Goal: Find specific page/section: Find specific page/section

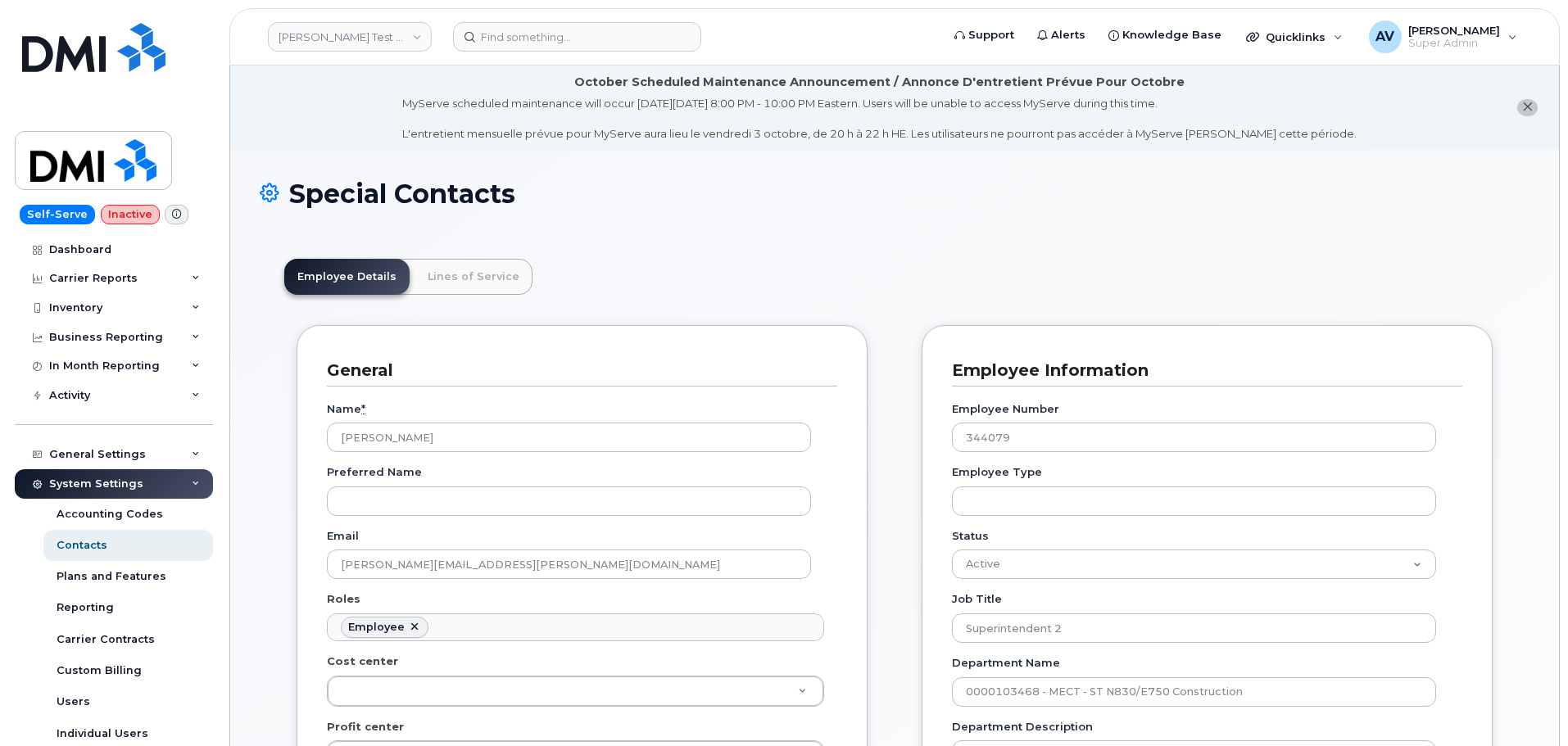
scroll to position [48, 0]
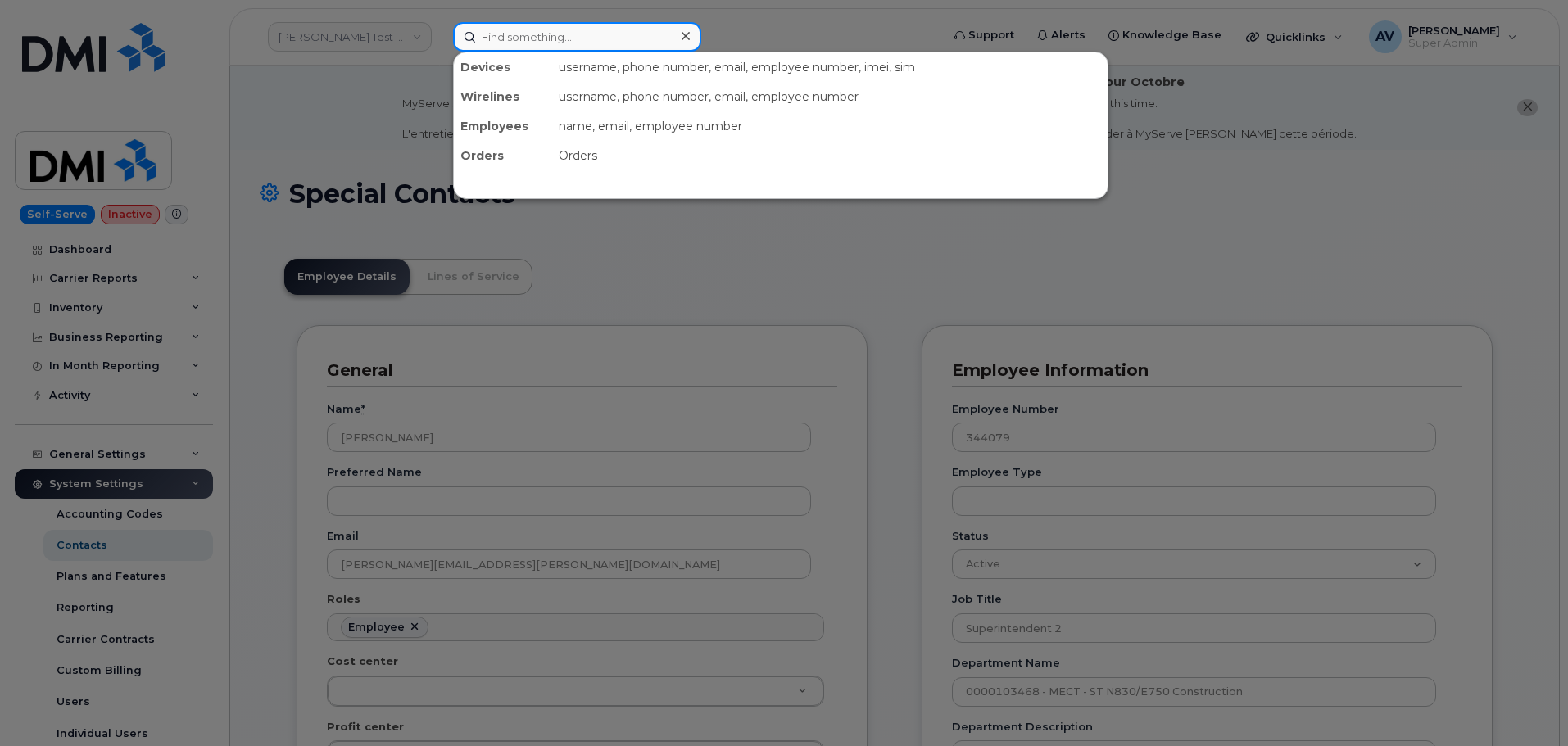
click at [571, 38] on input at bounding box center [577, 37] width 248 height 29
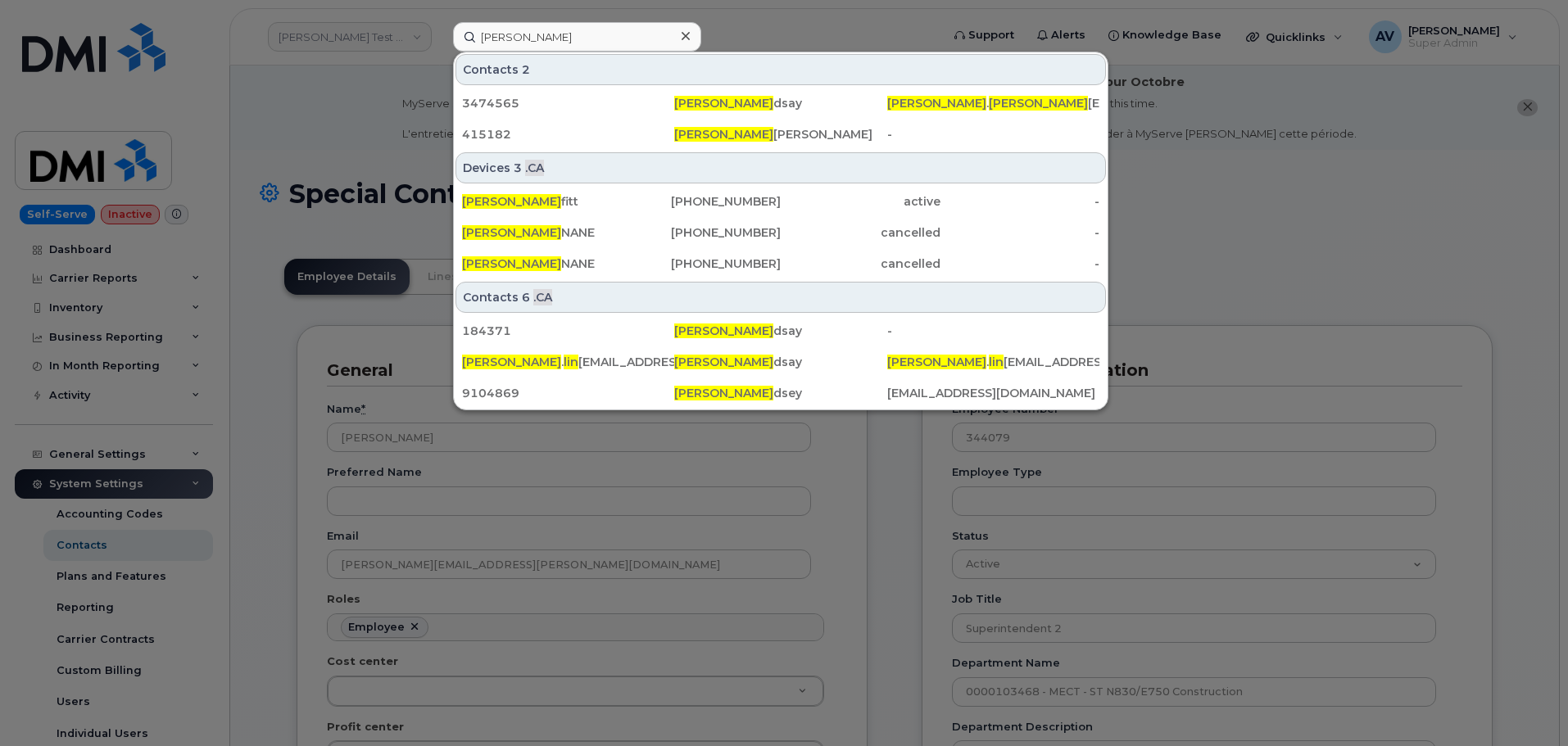
click at [1222, 225] on div at bounding box center [784, 373] width 1568 height 746
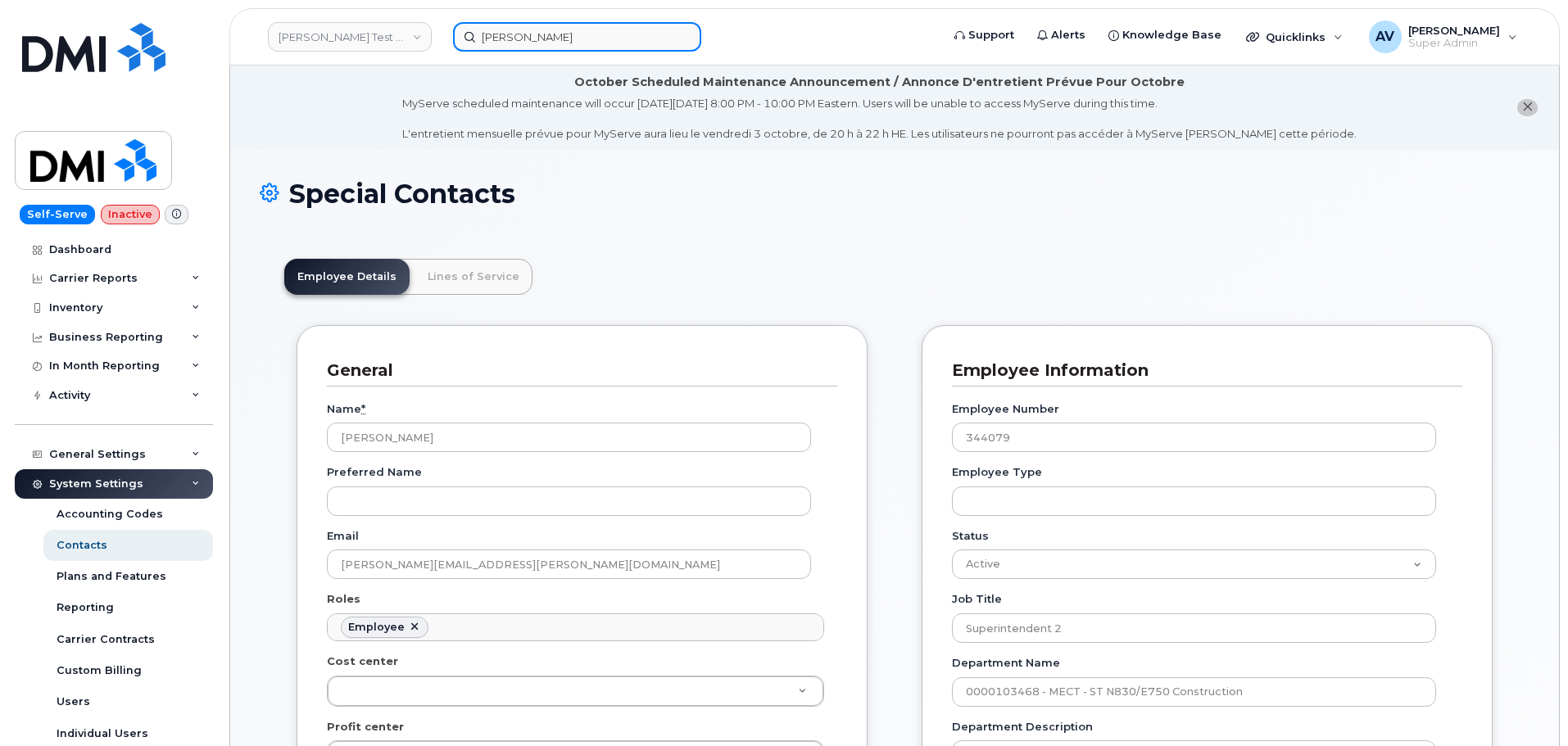
click at [498, 31] on input "jeff lin" at bounding box center [577, 37] width 248 height 29
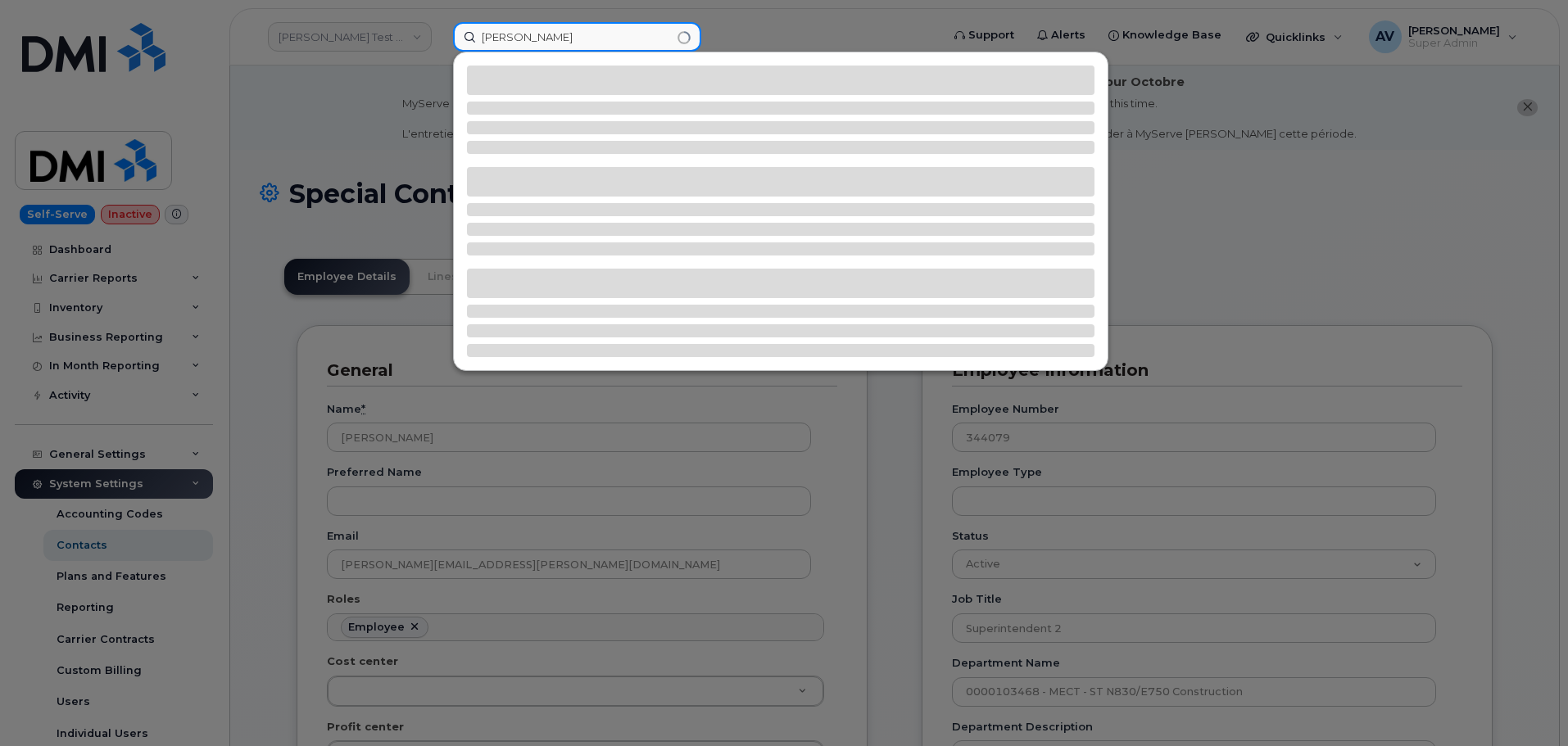
type input "jeffrey lin"
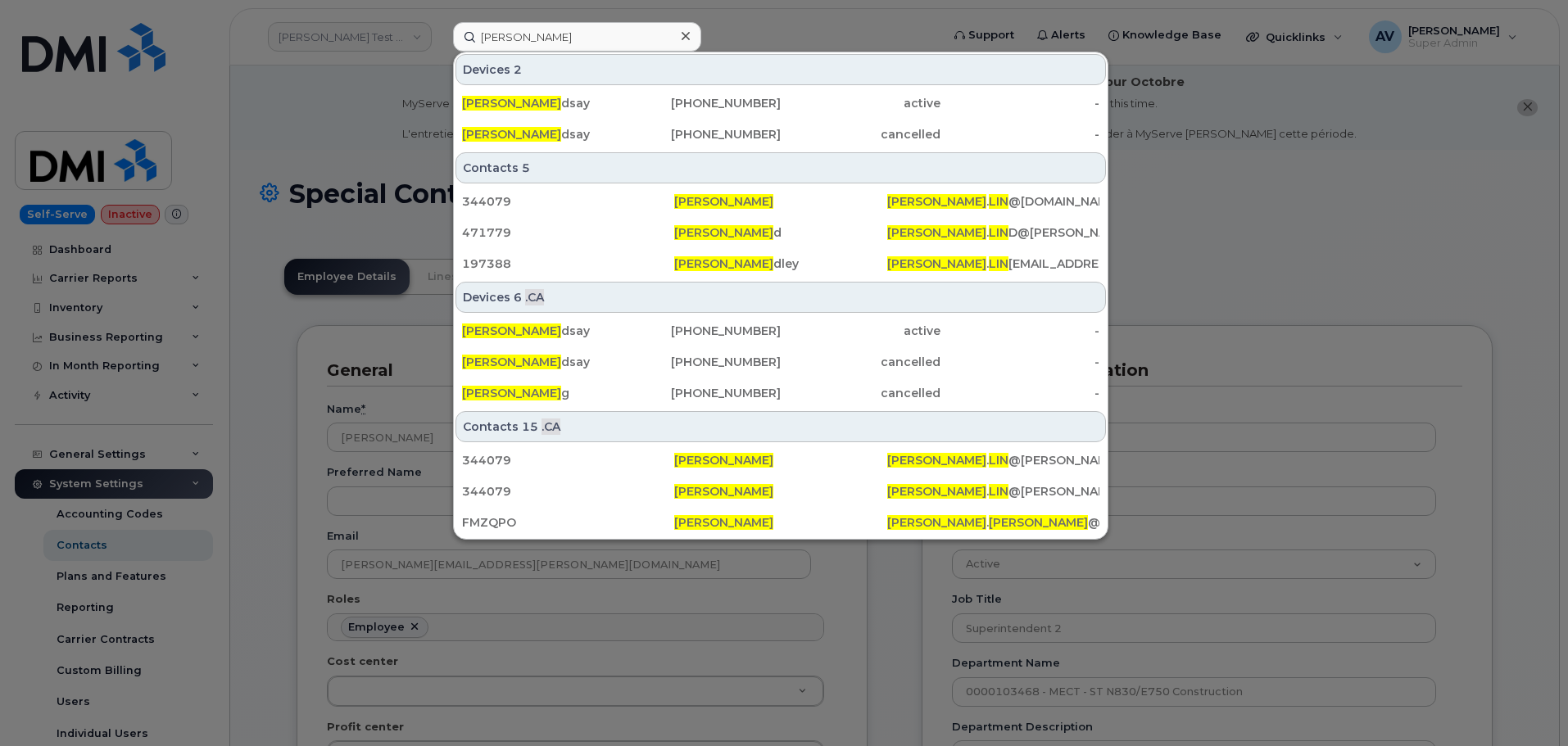
click at [602, 96] on div "Jeffrey Lin dsay" at bounding box center [542, 103] width 160 height 16
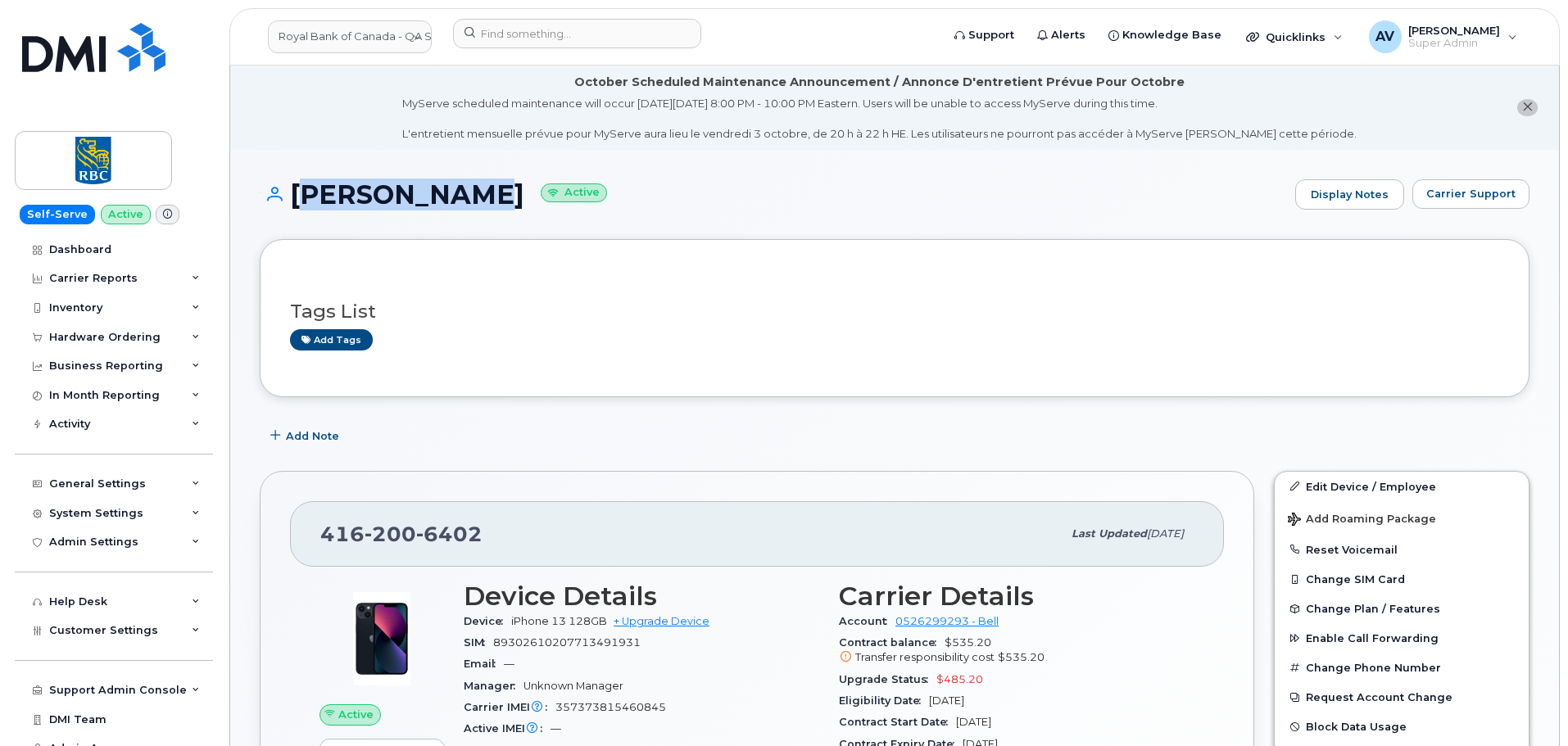
drag, startPoint x: 294, startPoint y: 190, endPoint x: 430, endPoint y: 202, distance: 136.5
click at [430, 202] on h1 "[PERSON_NAME] Active" at bounding box center [773, 194] width 1027 height 28
copy h1 "[PERSON_NAME]"
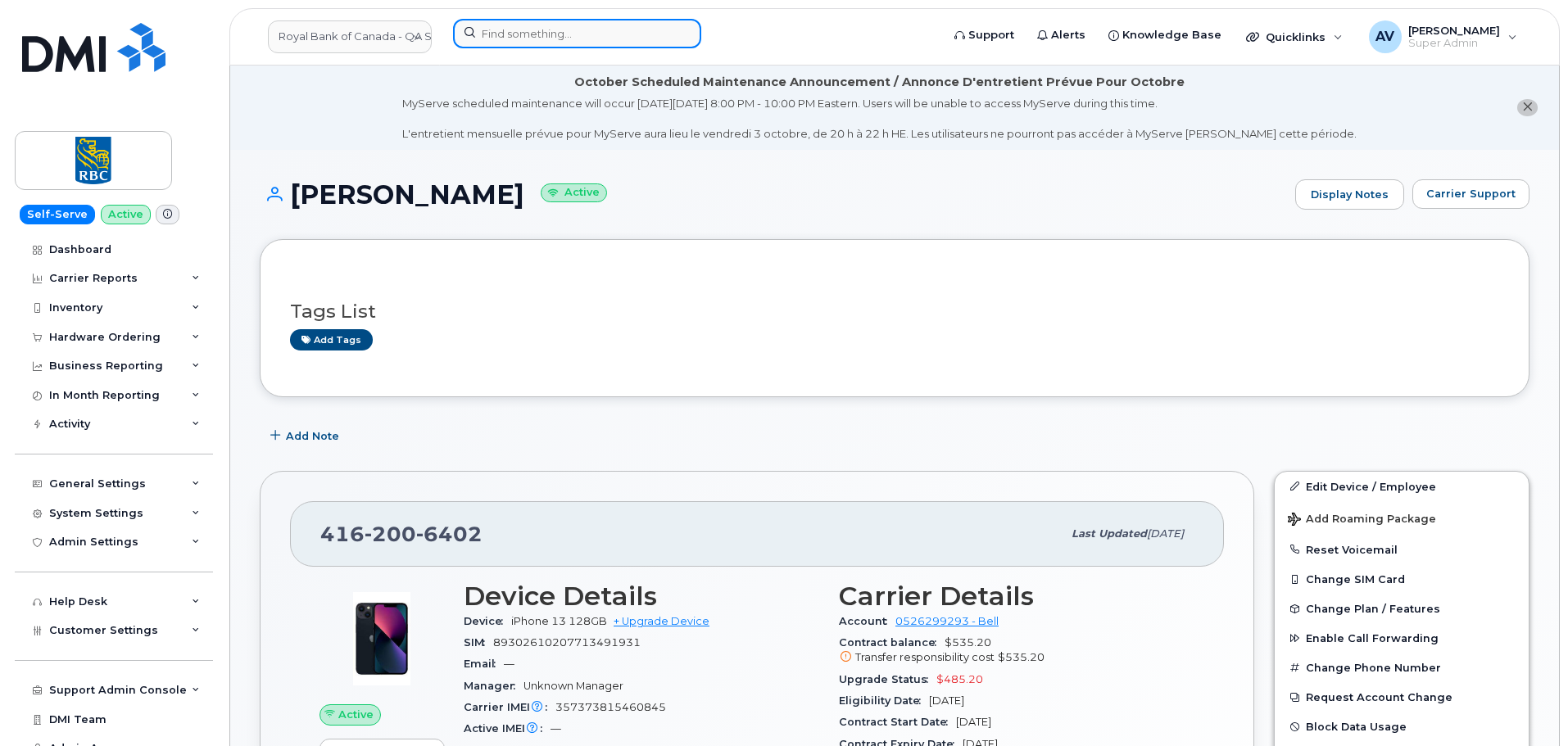
click at [545, 22] on input at bounding box center [577, 33] width 248 height 29
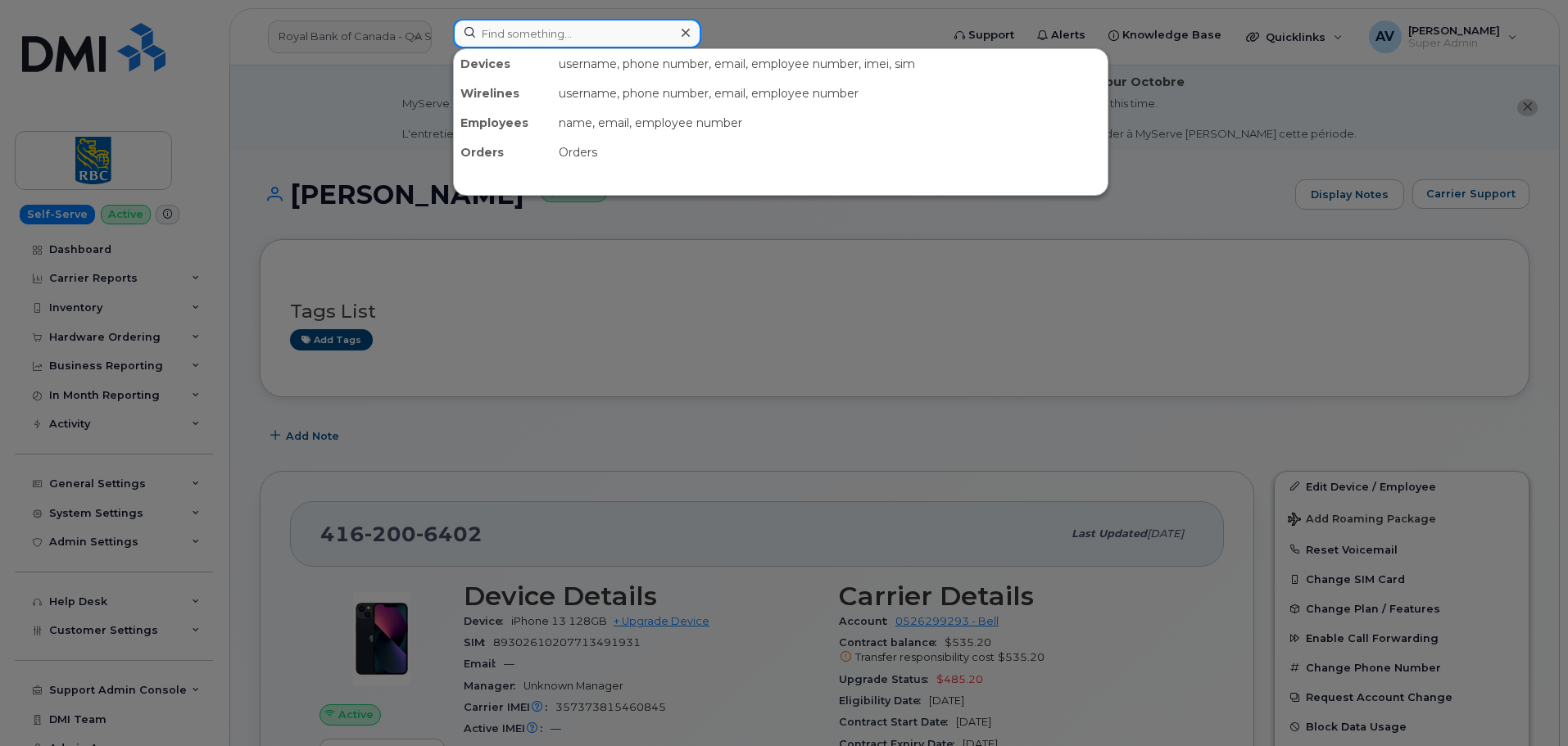
paste input "[PERSON_NAME]"
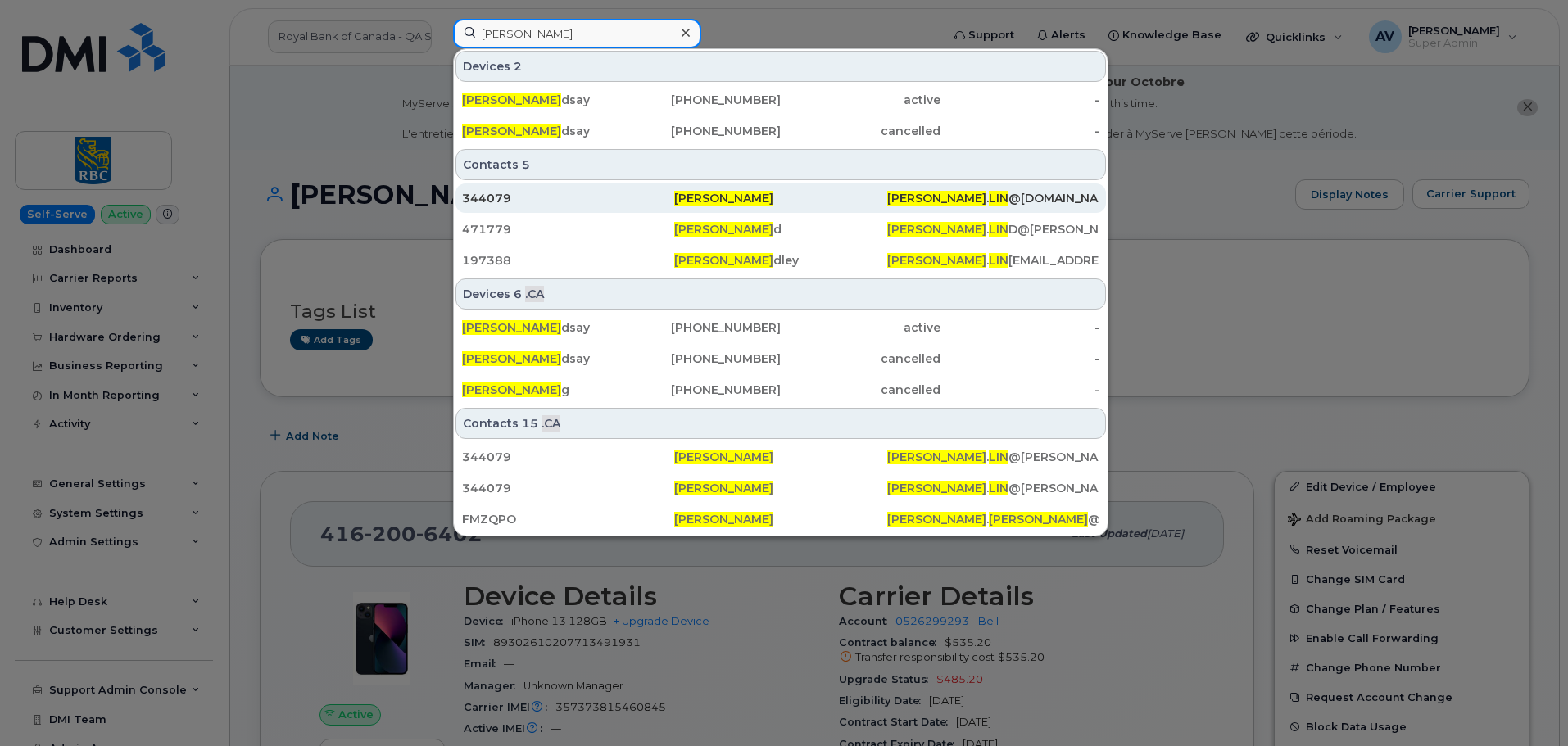
type input "[PERSON_NAME]"
click at [610, 195] on div "344079" at bounding box center [568, 198] width 212 height 16
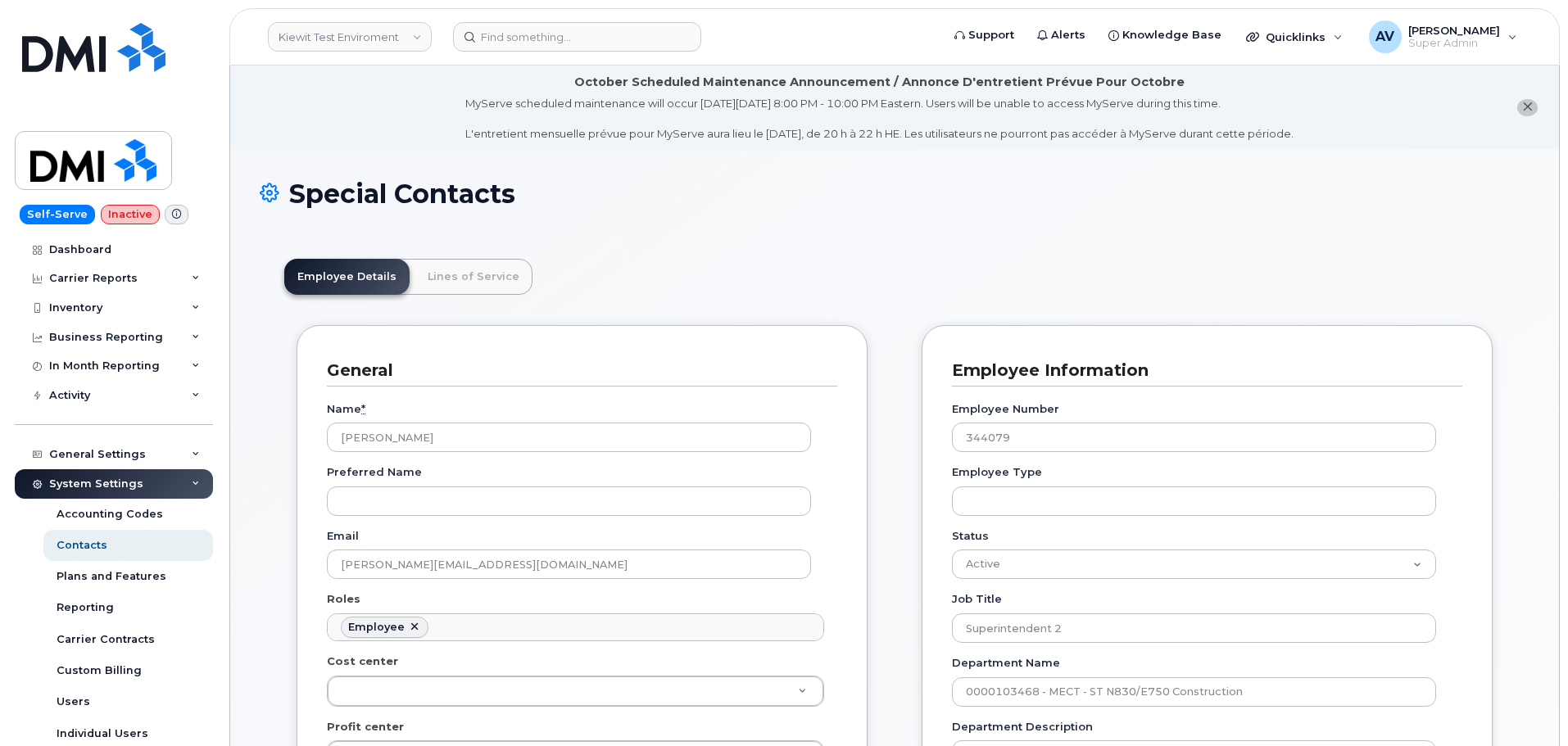
scroll to position [48, 0]
click at [536, 35] on input at bounding box center [577, 37] width 248 height 29
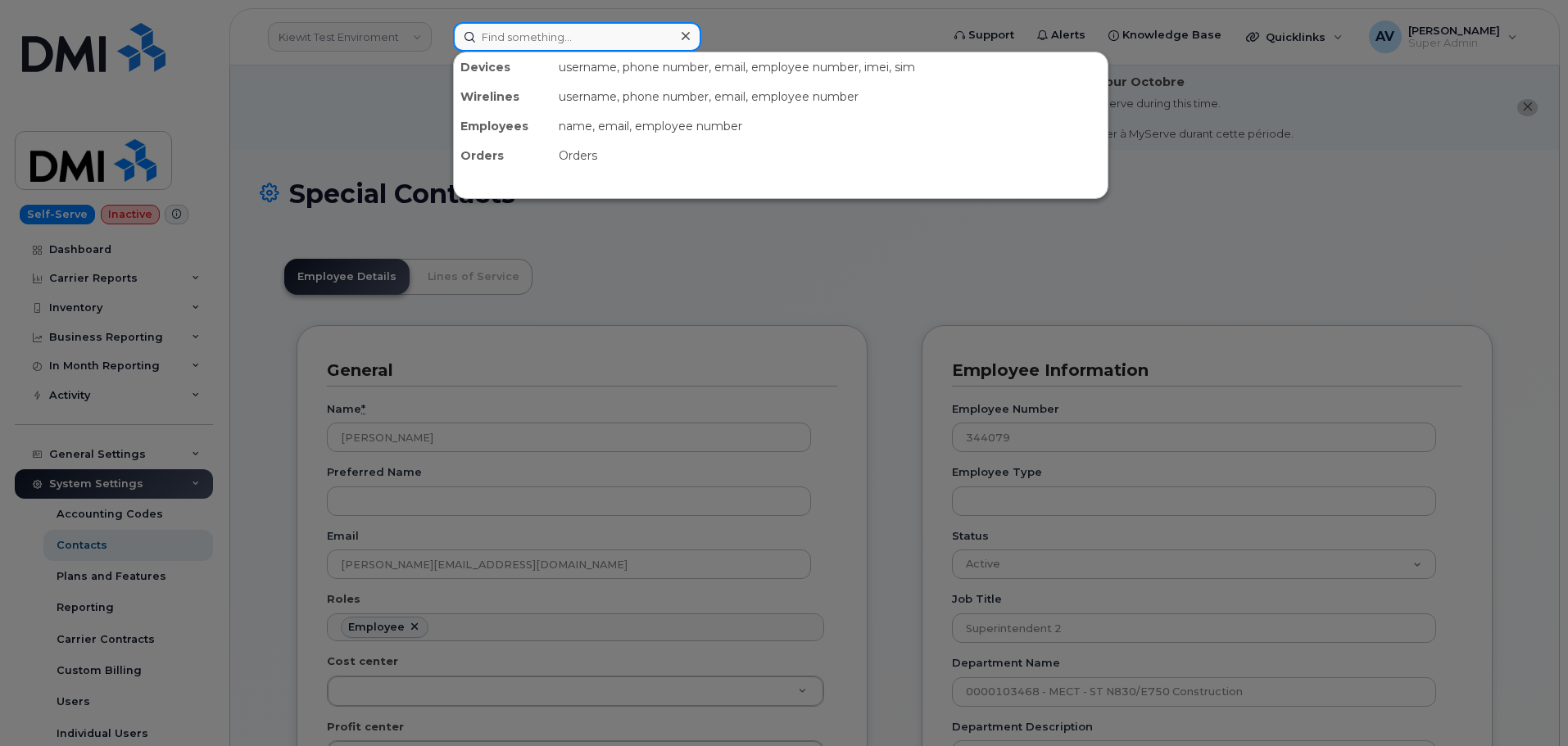
paste input "[PERSON_NAME]"
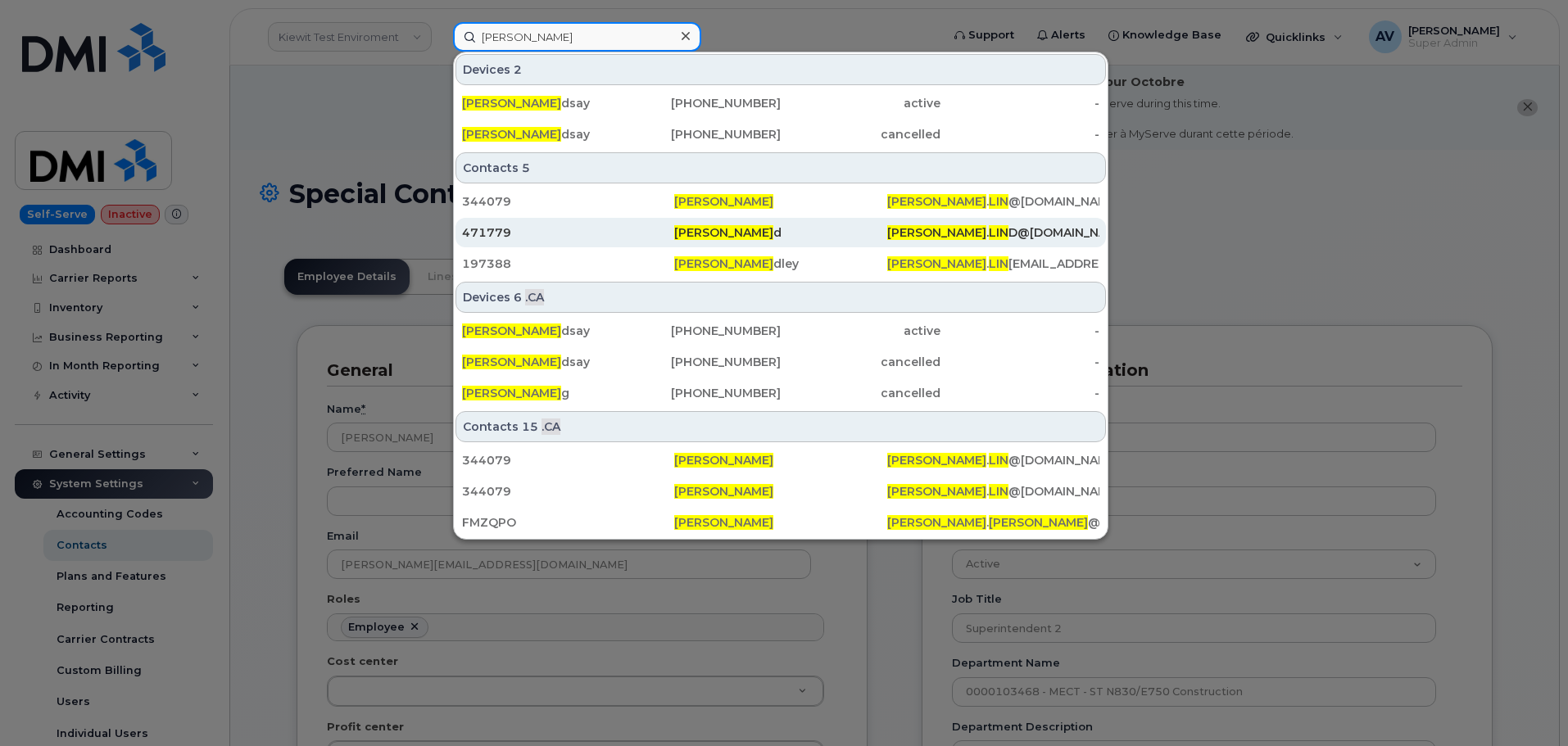
type input "[PERSON_NAME]"
click at [596, 238] on div "471779" at bounding box center [568, 232] width 212 height 16
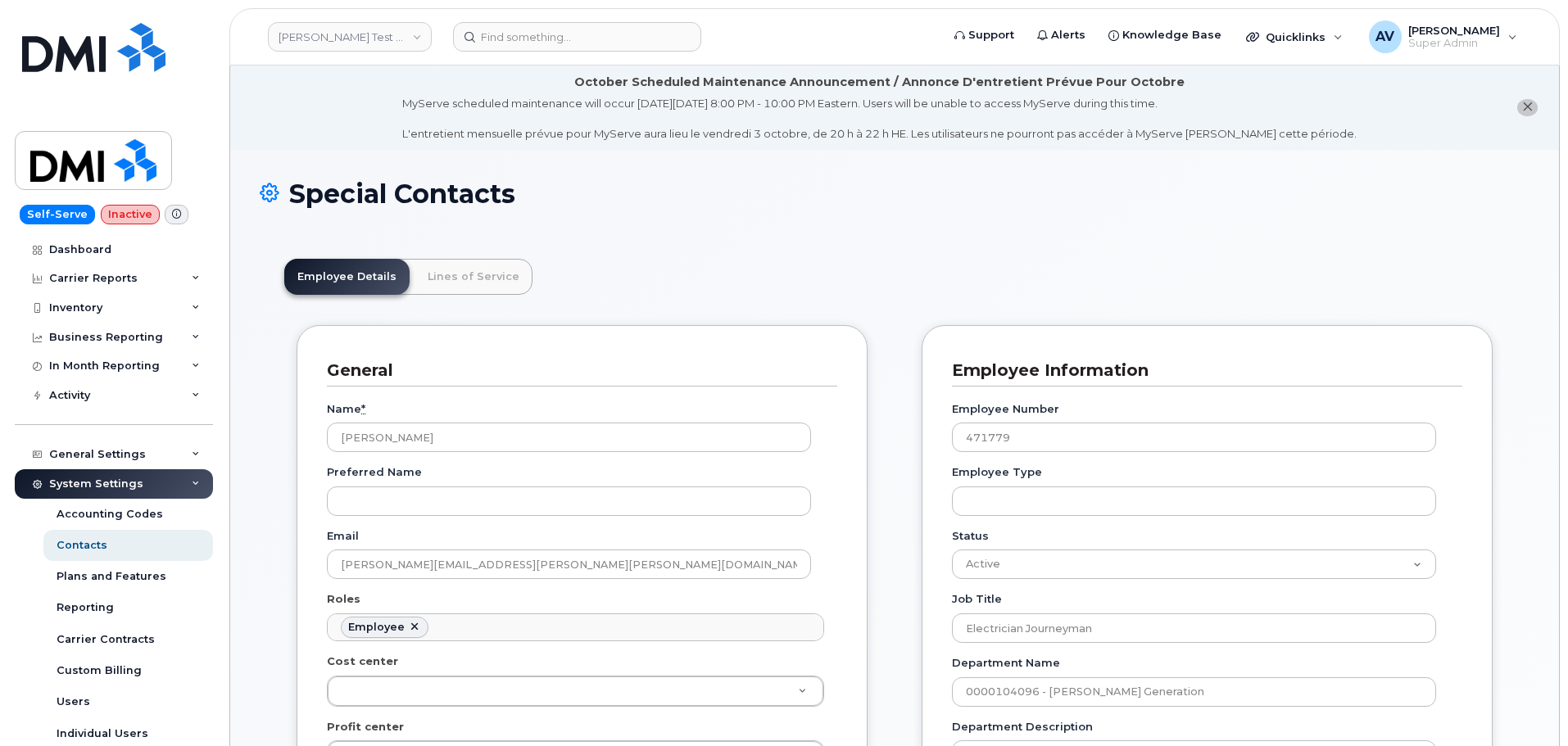
scroll to position [48, 0]
click at [587, 47] on input at bounding box center [577, 37] width 248 height 29
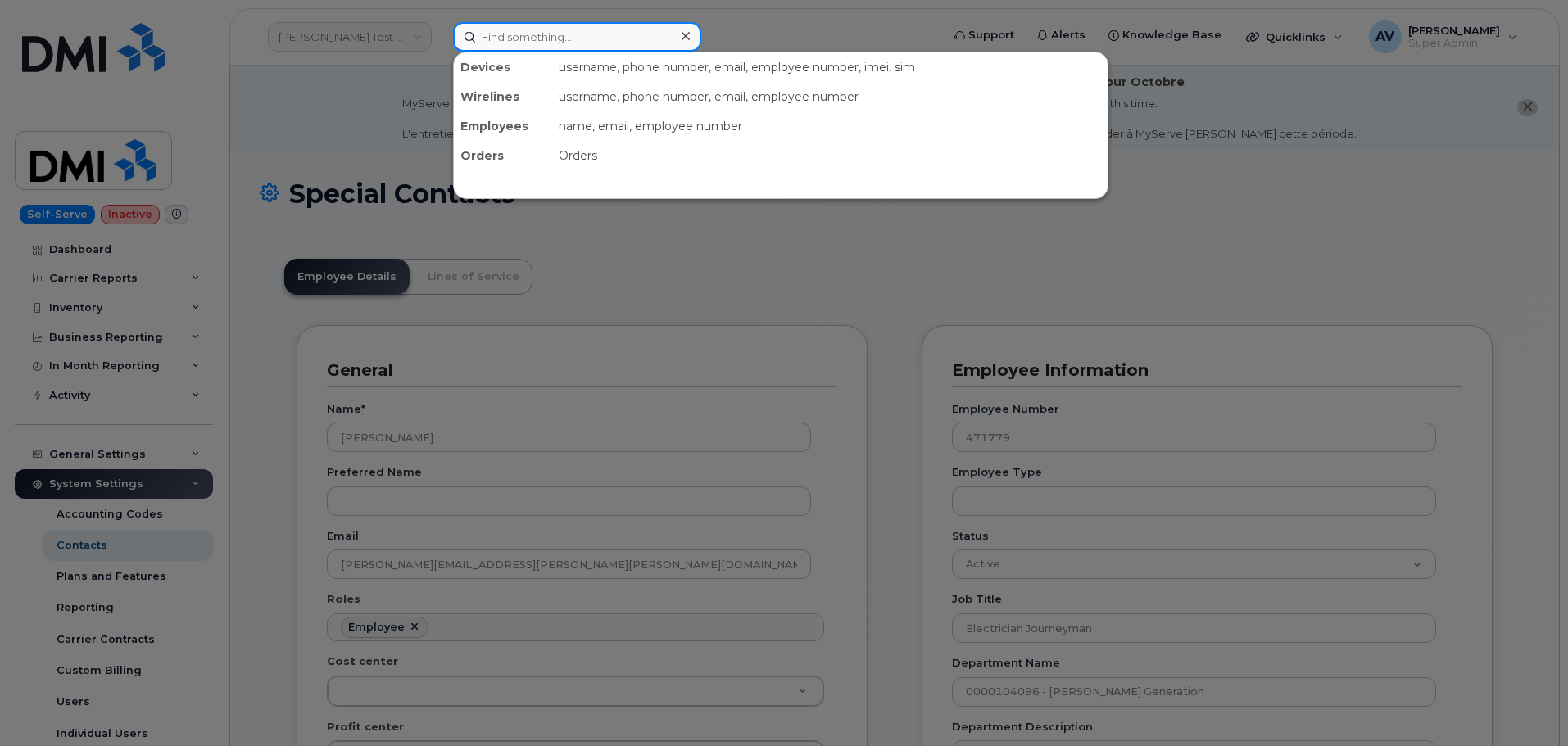
paste input "[PERSON_NAME]"
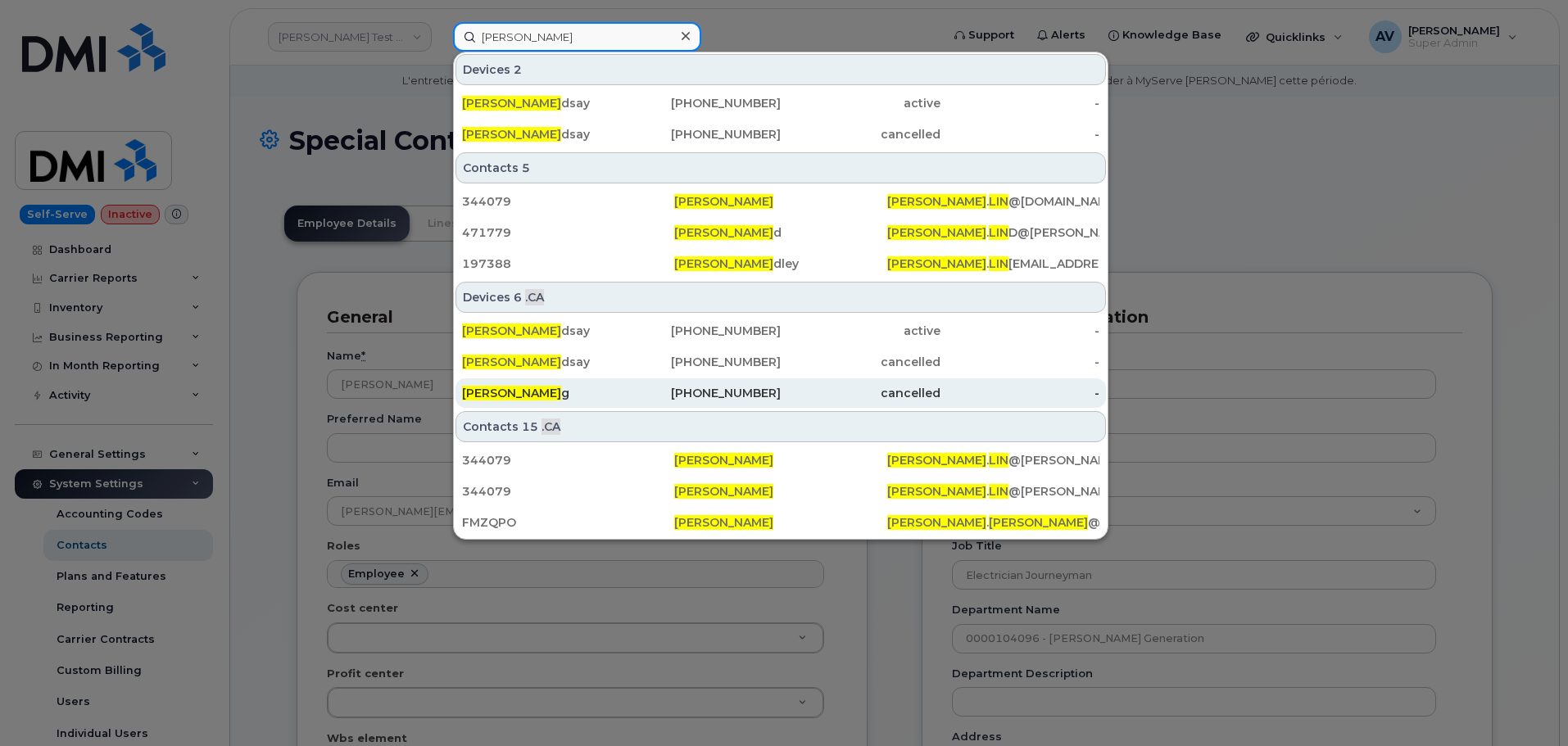
scroll to position [82, 0]
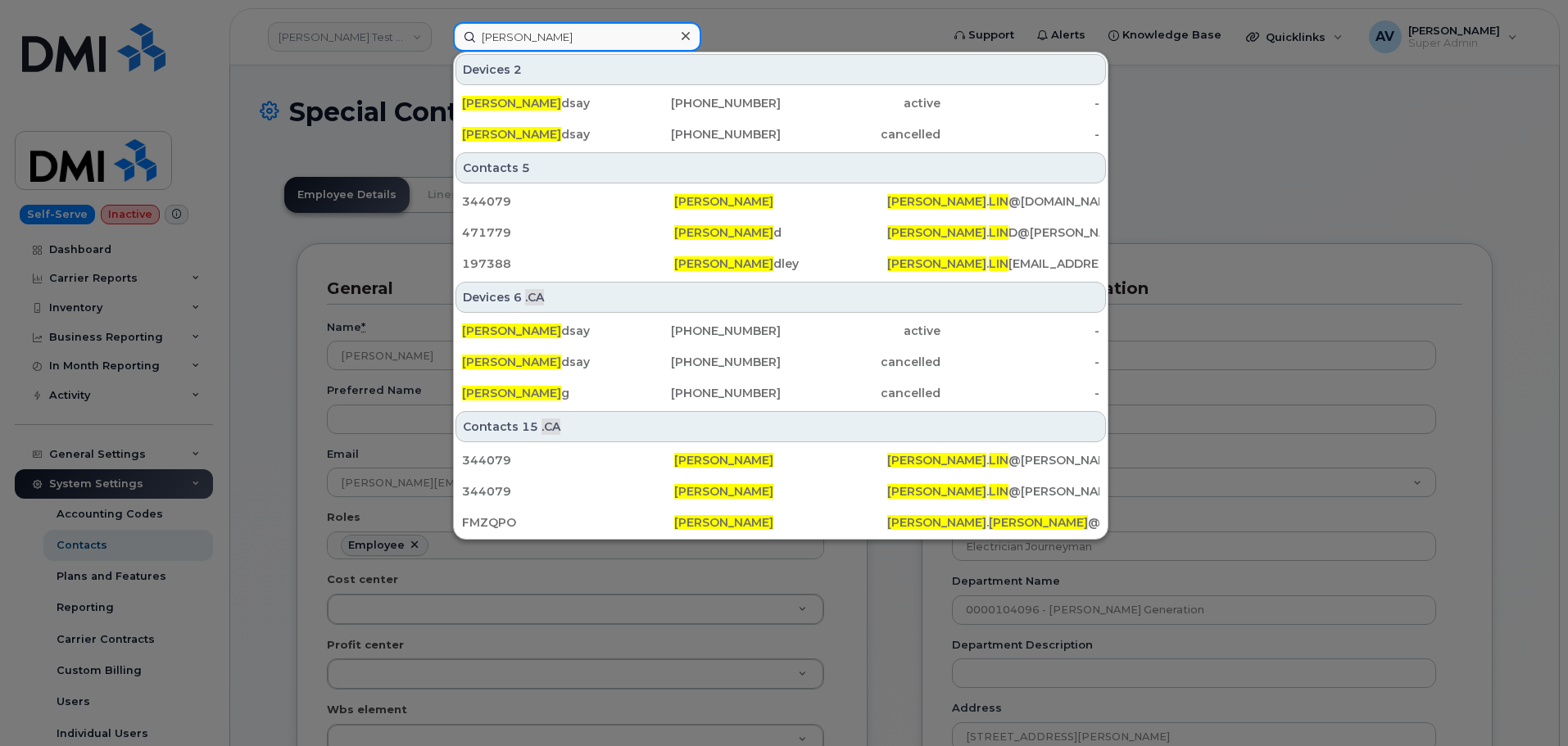
drag, startPoint x: 598, startPoint y: 38, endPoint x: 372, endPoint y: 27, distance: 226.3
click at [440, 27] on div "Jeffrey Lin Devices 2 Jeffrey Lin dsay 416-200-6402 active - Jeffrey Lin dsay 4…" at bounding box center [692, 37] width 503 height 29
paste input "EFFREY.LIN@KIEWIT.COM"
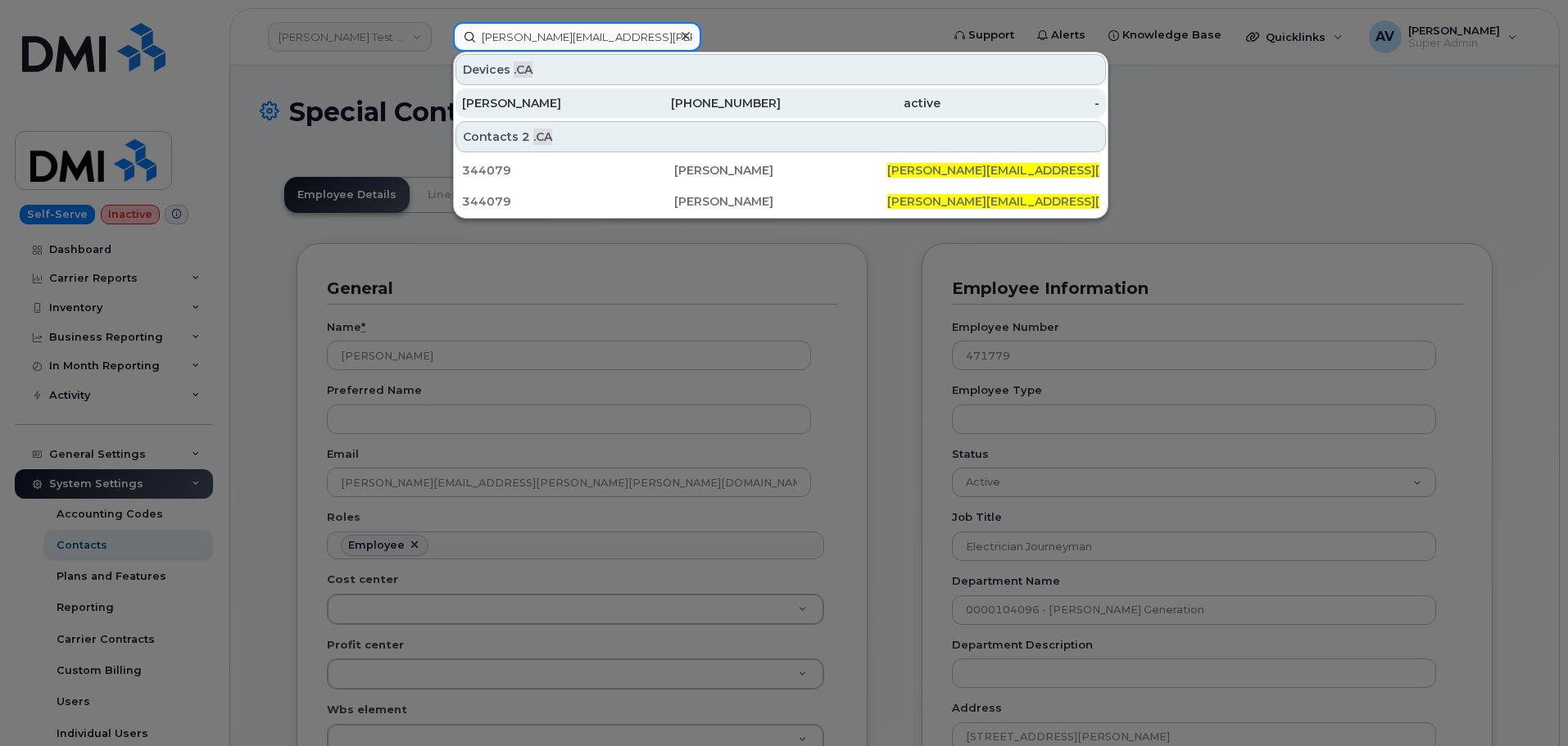
type input "JEFFREY.LIN@KIEWIT.COM"
click at [572, 102] on div "Jeffery Lin" at bounding box center [542, 103] width 160 height 16
